Goal: Task Accomplishment & Management: Manage account settings

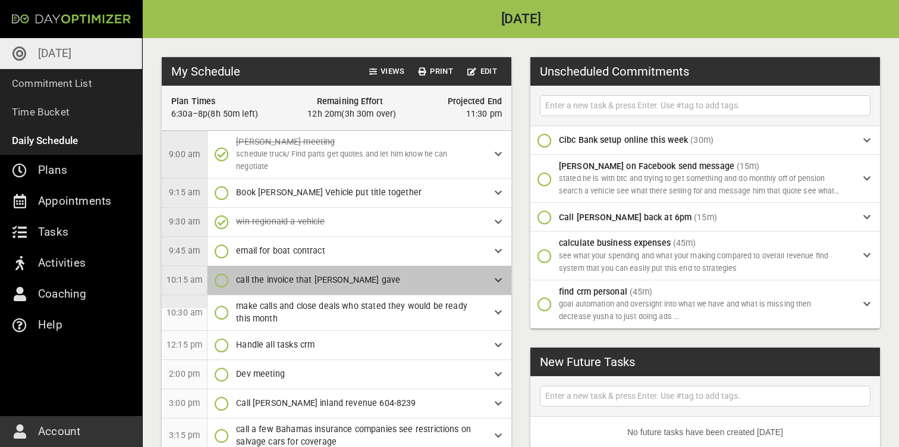
click at [344, 274] on span "call the invoice that [PERSON_NAME] gave" at bounding box center [356, 280] width 240 height 12
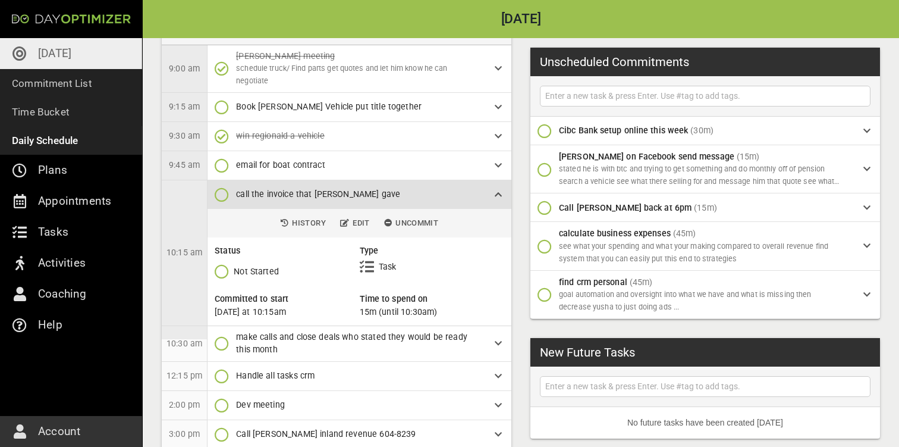
scroll to position [102, 0]
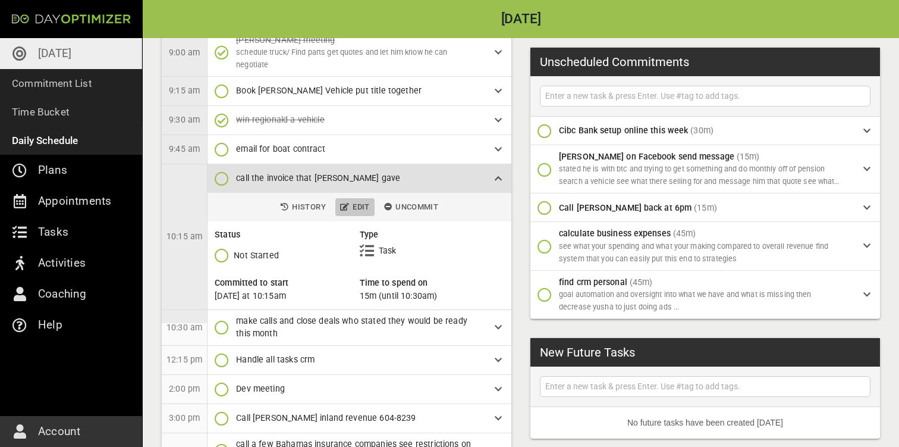
click at [357, 203] on span "Edit" at bounding box center [355, 207] width 30 height 14
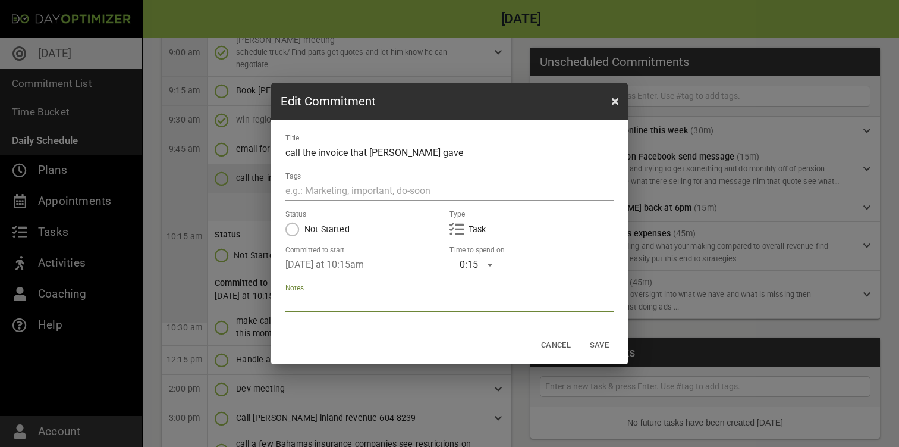
click at [351, 307] on textarea at bounding box center [450, 302] width 328 height 11
type textarea "H"
type textarea "He"
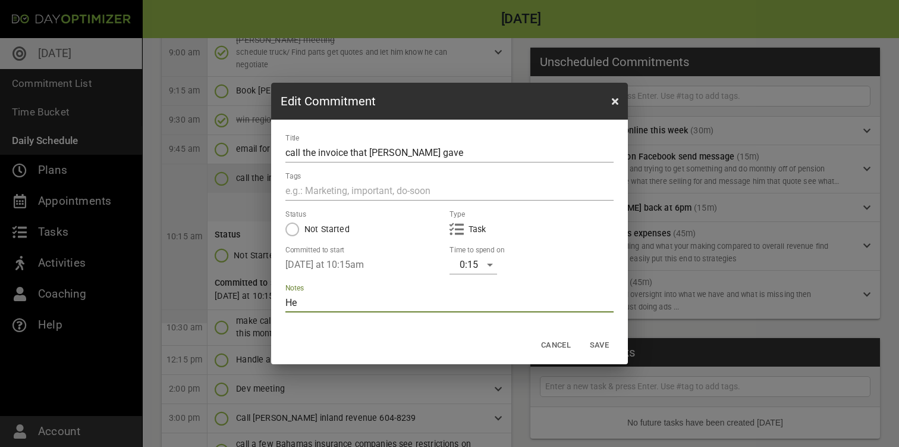
type textarea "He"
type textarea "He d"
type textarea "He di"
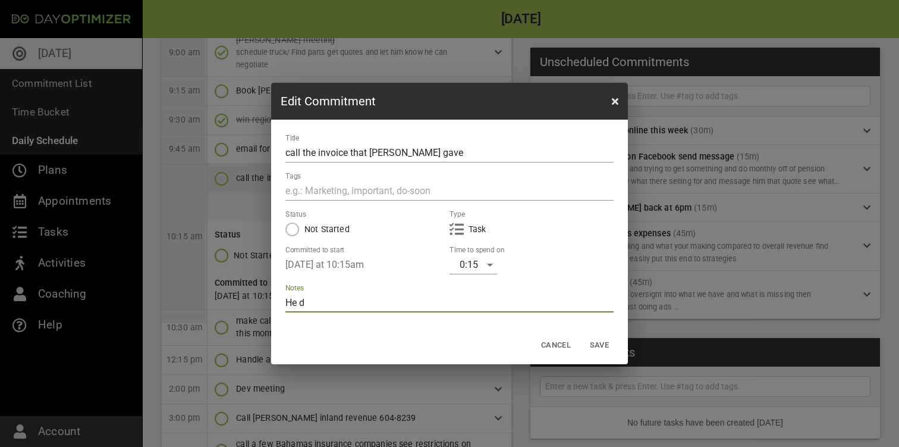
type textarea "He di"
type textarea "He did"
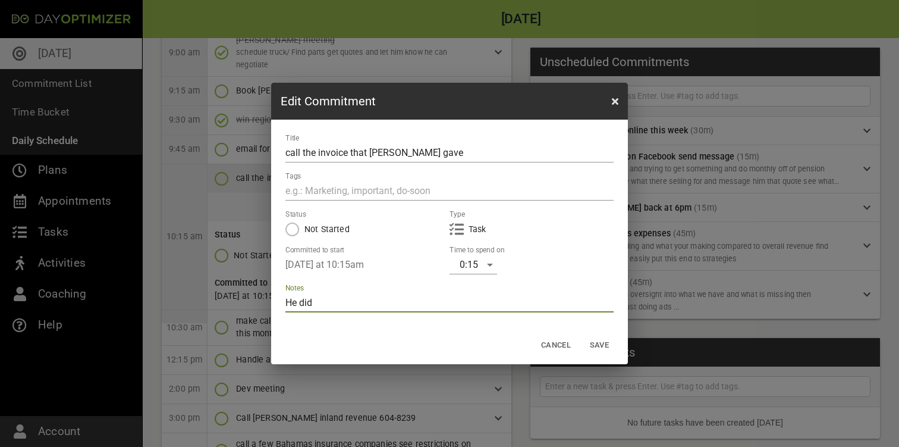
type textarea "He did n"
type textarea "He did no"
type textarea "He did not"
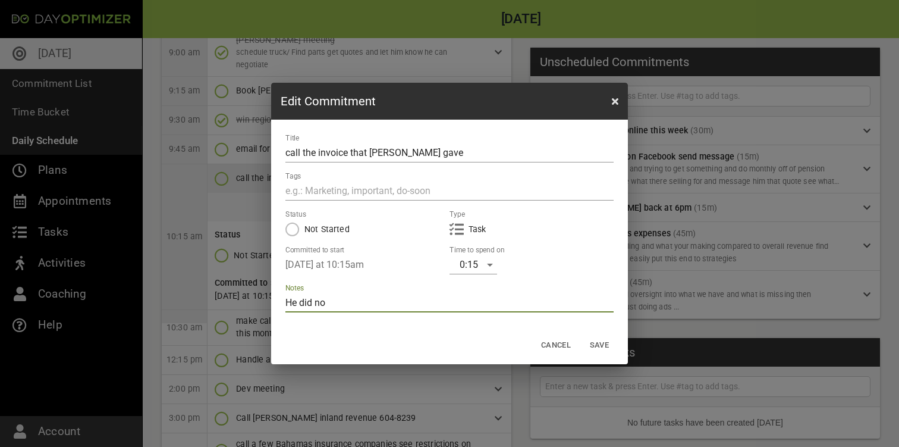
type textarea "He did not"
type textarea "He did not a"
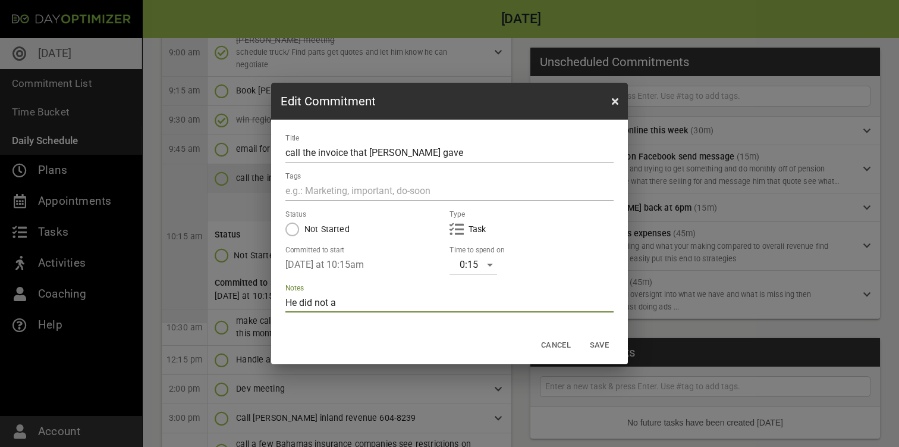
type textarea "He did not an"
type textarea "He did not ans"
type textarea "He did not answ"
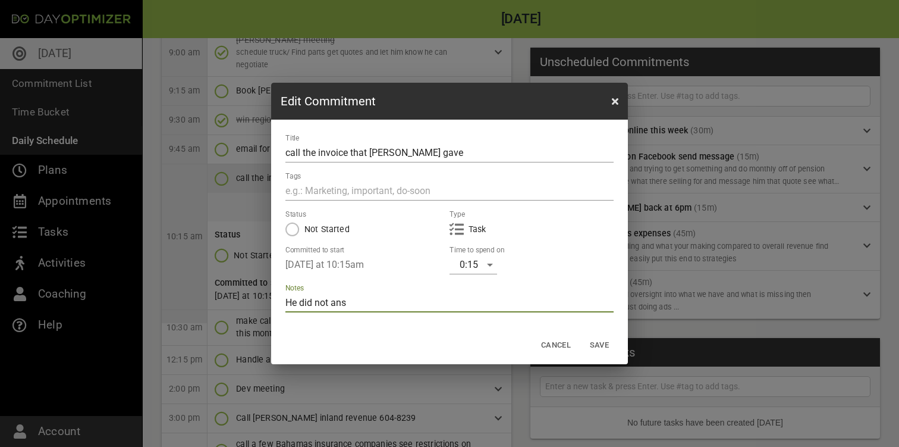
type textarea "He did not answ"
type textarea "He did not answe"
type textarea "He did not answer"
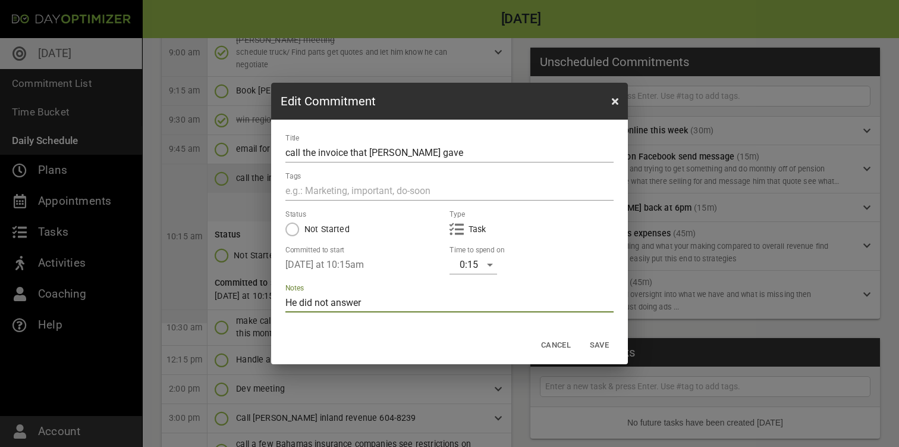
type textarea "He did not answer"
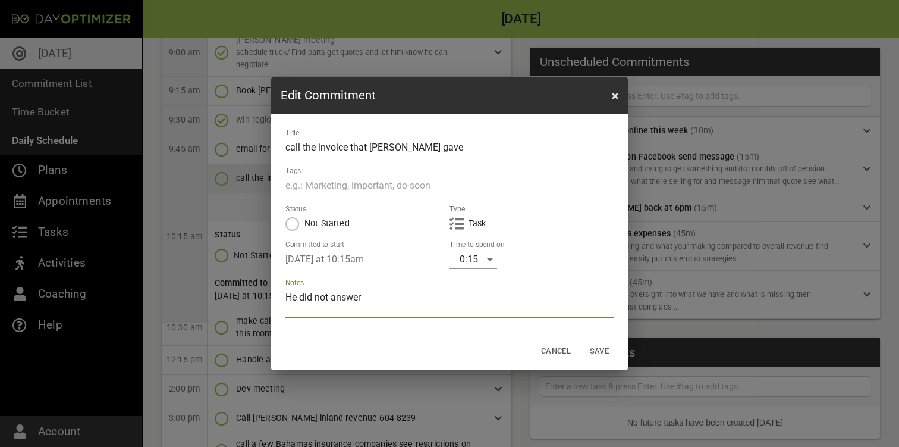
type textarea "He did not answer"
click at [598, 352] on span "Save" at bounding box center [599, 351] width 29 height 14
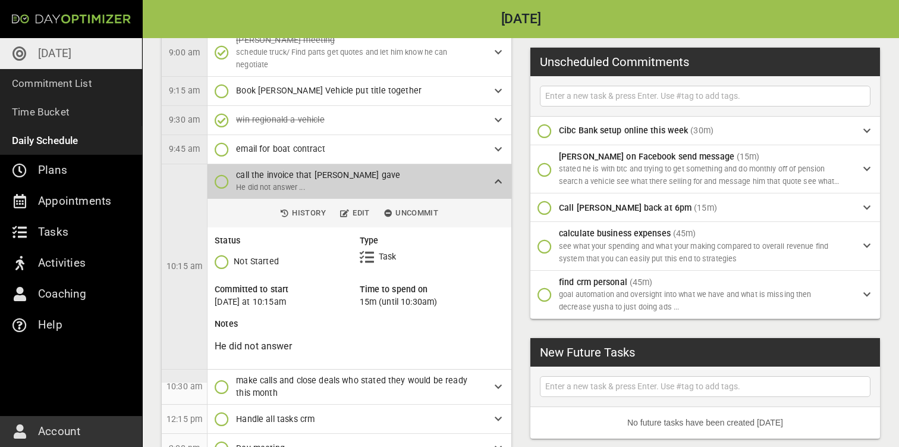
click at [465, 183] on p "He did not answer ..." at bounding box center [356, 187] width 240 height 12
